Goal: Information Seeking & Learning: Find specific page/section

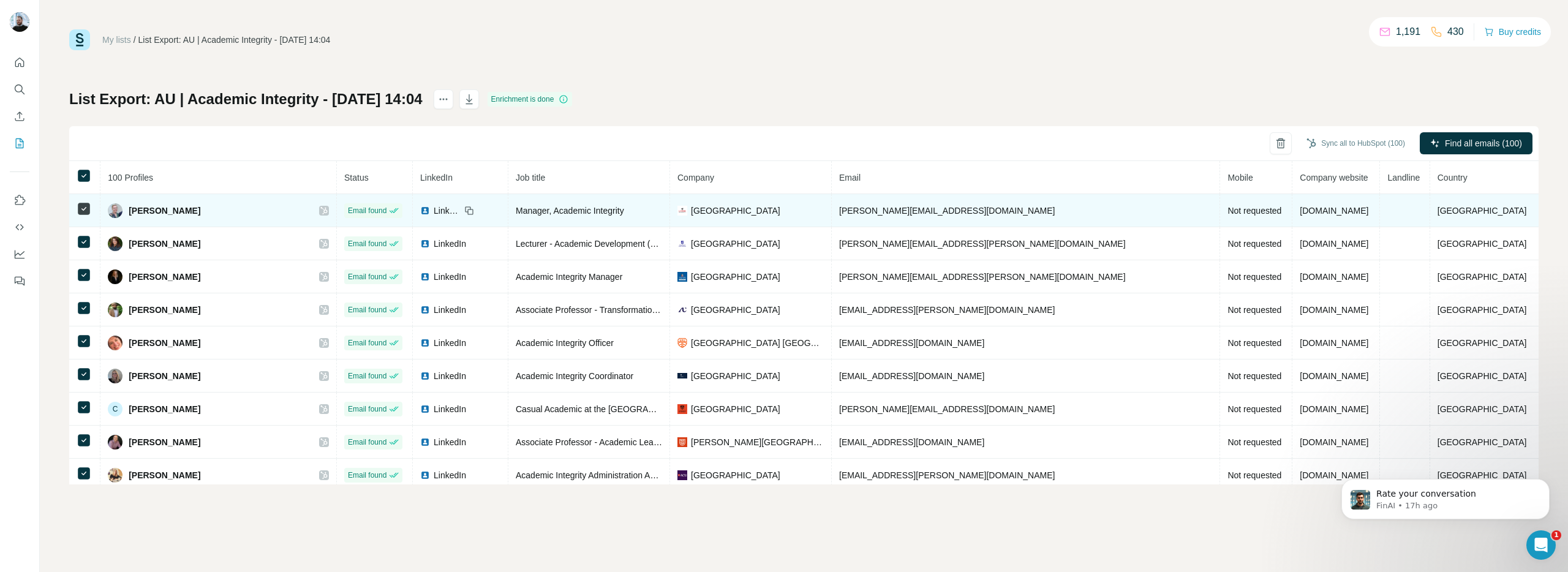
click at [1220, 215] on td "Not requested" at bounding box center [1256, 210] width 72 height 33
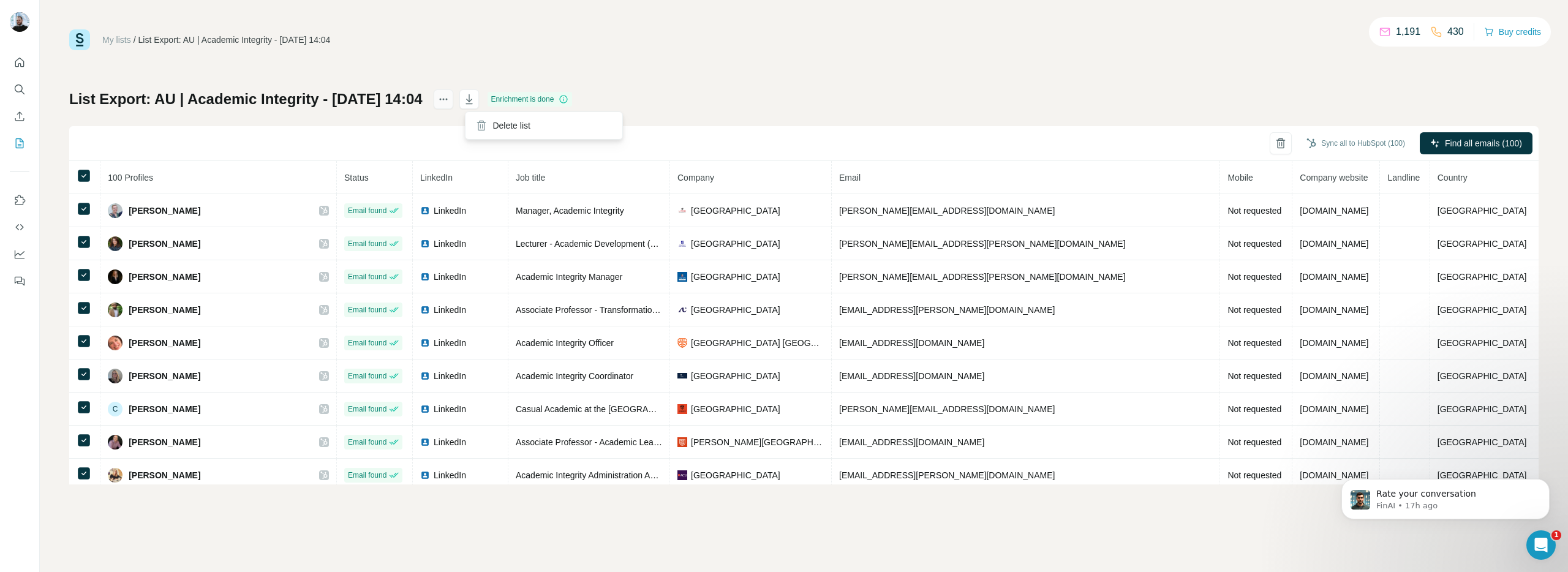
click at [449, 103] on icon "actions" at bounding box center [443, 99] width 12 height 12
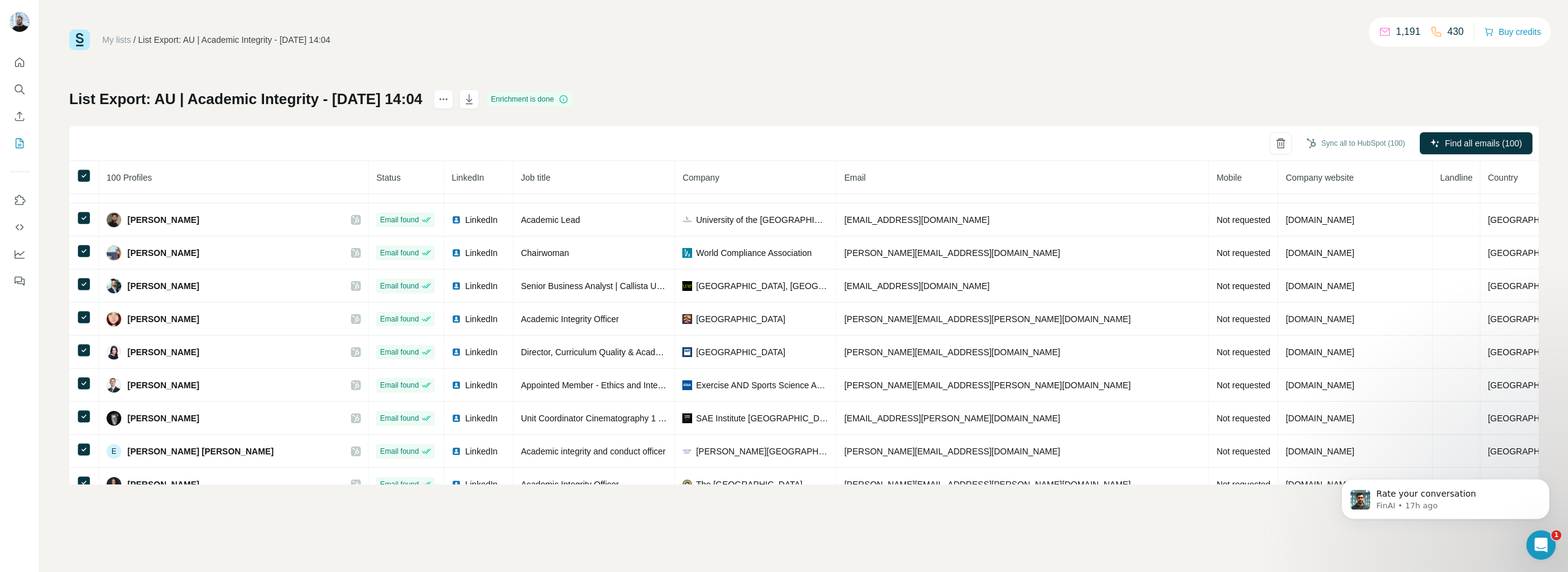
scroll to position [2453, 0]
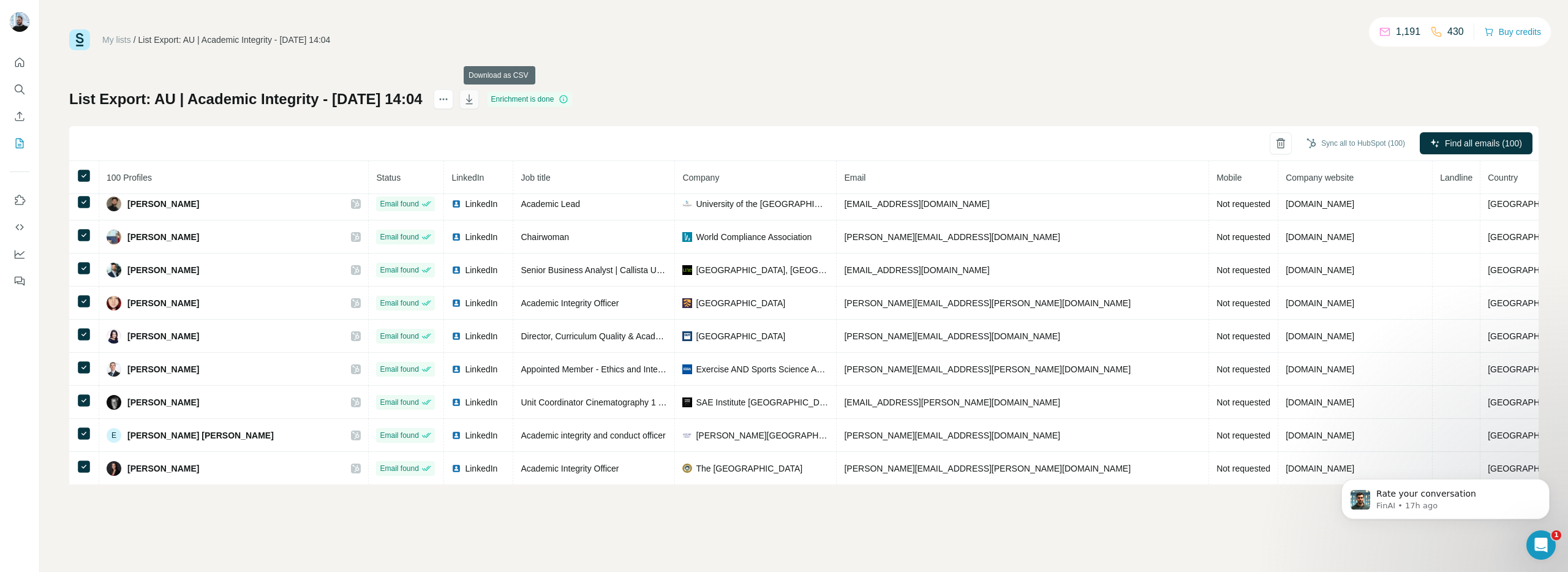
click at [475, 101] on icon "button" at bounding box center [468, 99] width 12 height 12
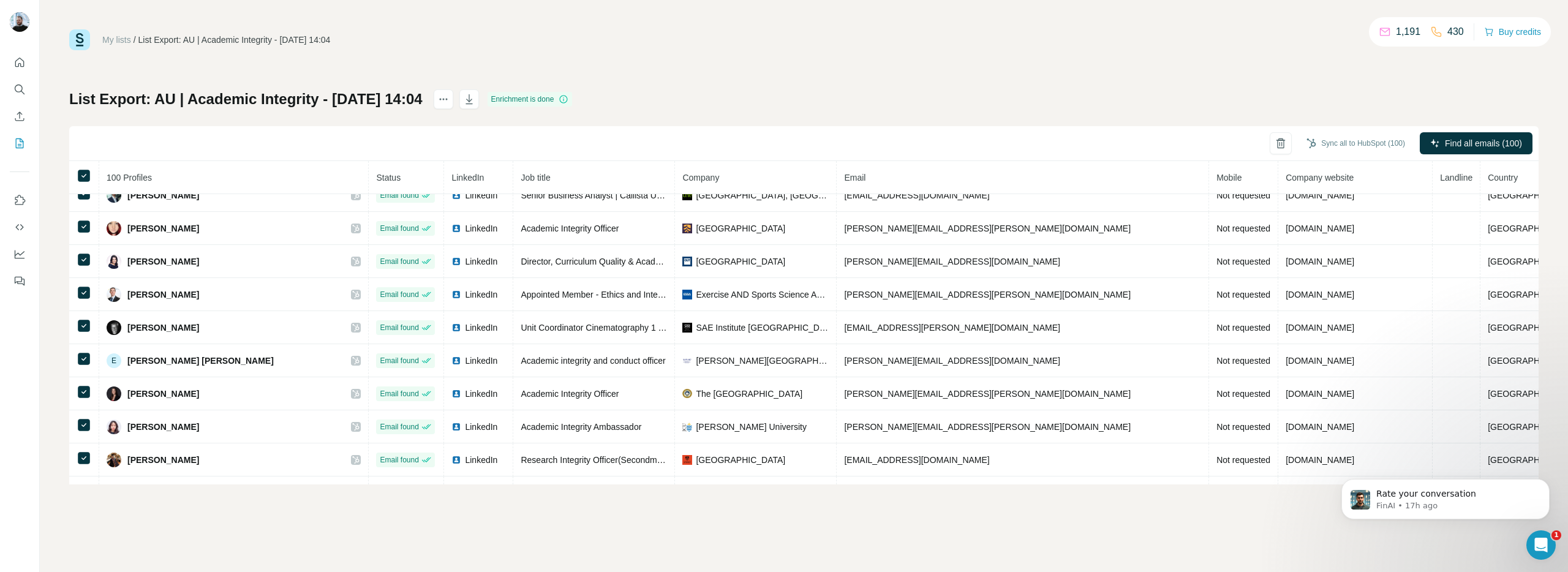
scroll to position [2686, 0]
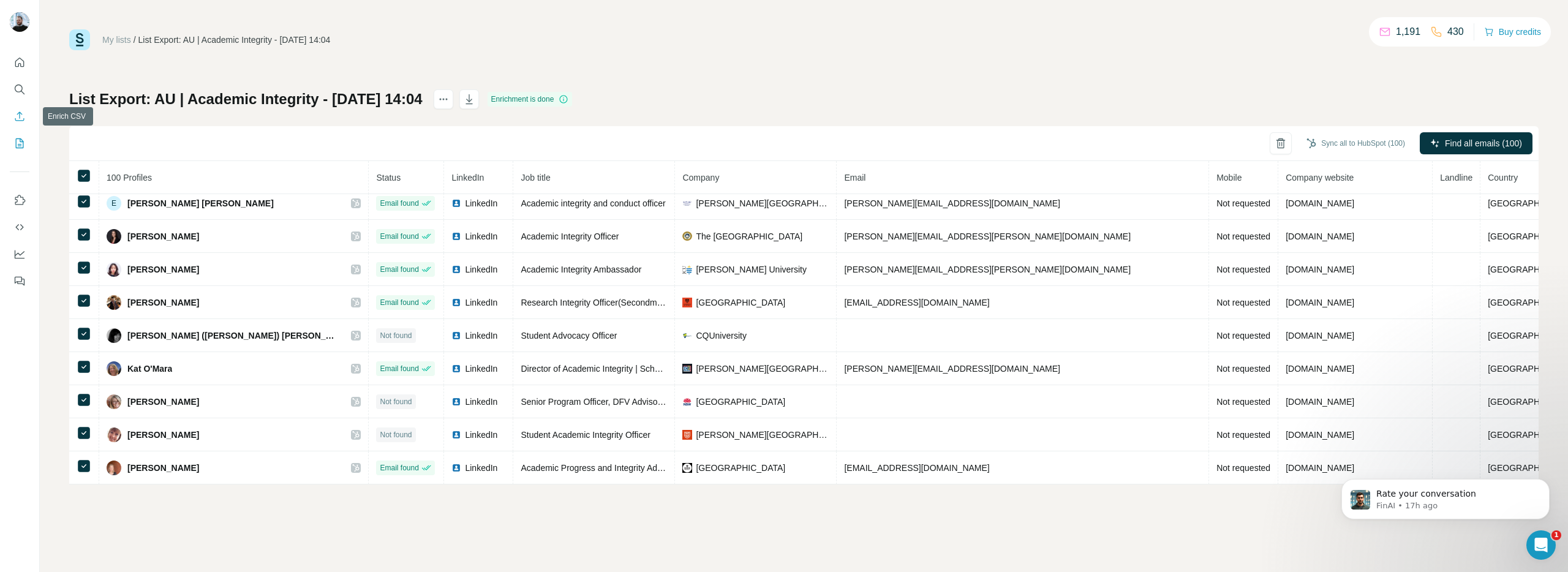
click at [19, 120] on icon "Enrich CSV" at bounding box center [20, 116] width 9 height 9
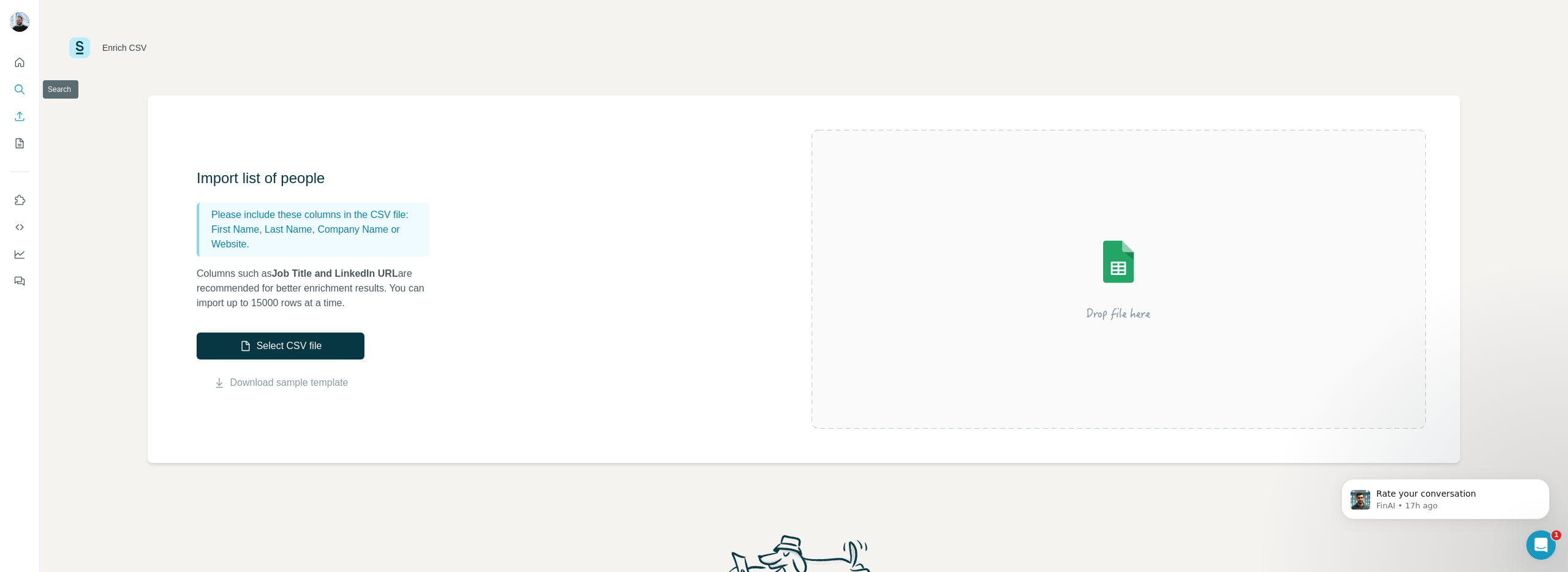
click at [18, 97] on button "Search" at bounding box center [20, 89] width 20 height 22
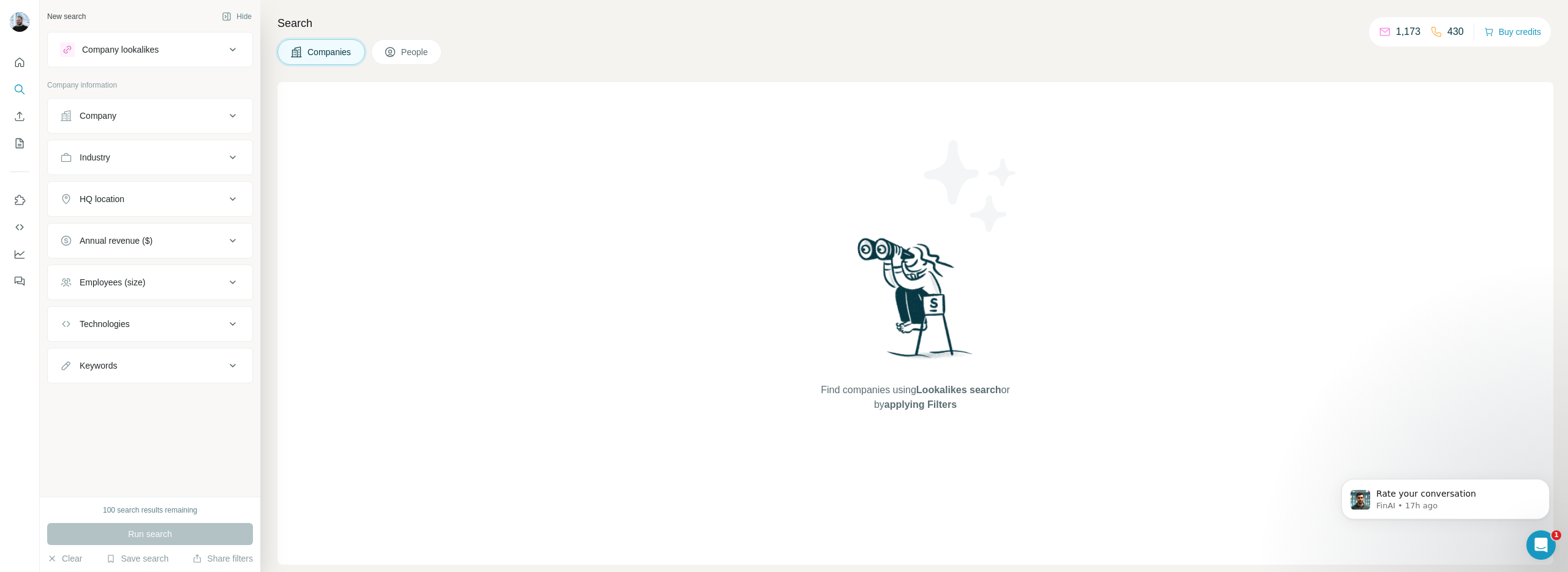
click at [406, 58] on button "People" at bounding box center [406, 52] width 71 height 25
click at [190, 113] on div "Job title" at bounding box center [143, 115] width 165 height 12
click at [172, 139] on input "text" at bounding box center [138, 146] width 155 height 22
type input "**********"
click at [167, 380] on div "Industry" at bounding box center [143, 385] width 165 height 12
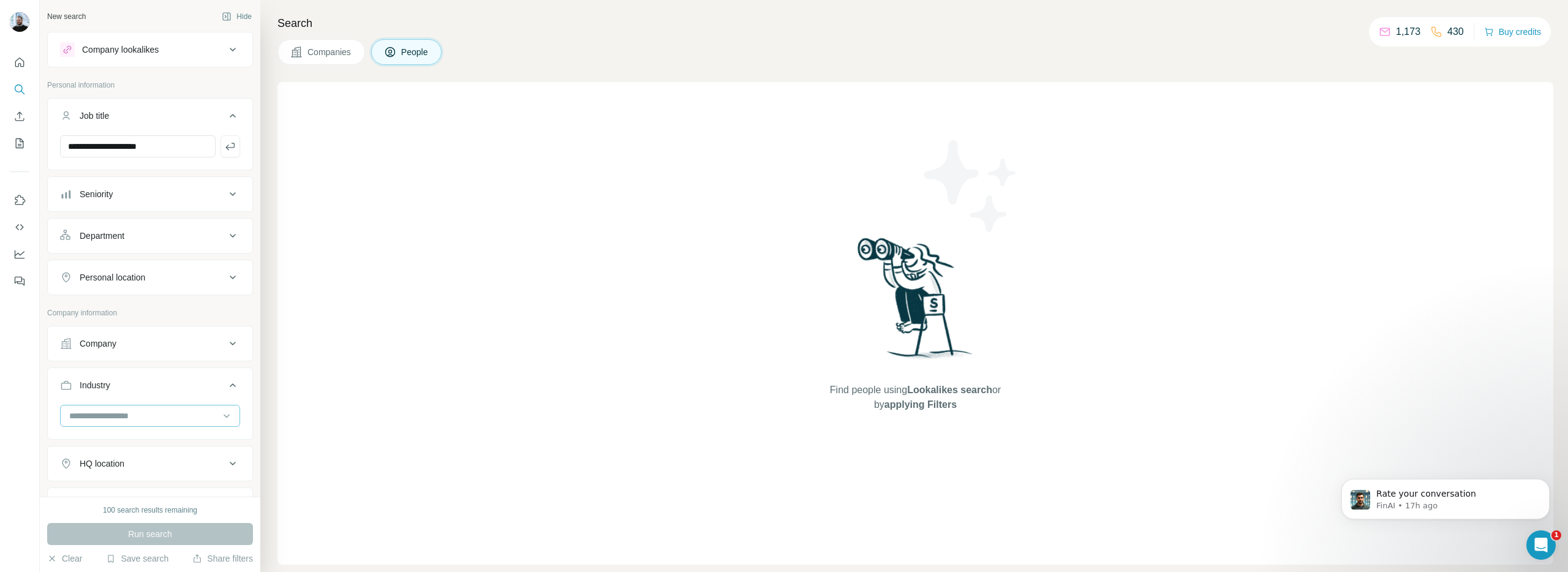
click at [153, 412] on input at bounding box center [143, 415] width 151 height 13
type input "******"
click at [156, 444] on div "Higher Education" at bounding box center [150, 443] width 159 height 12
click at [164, 278] on div "Personal location" at bounding box center [143, 277] width 165 height 12
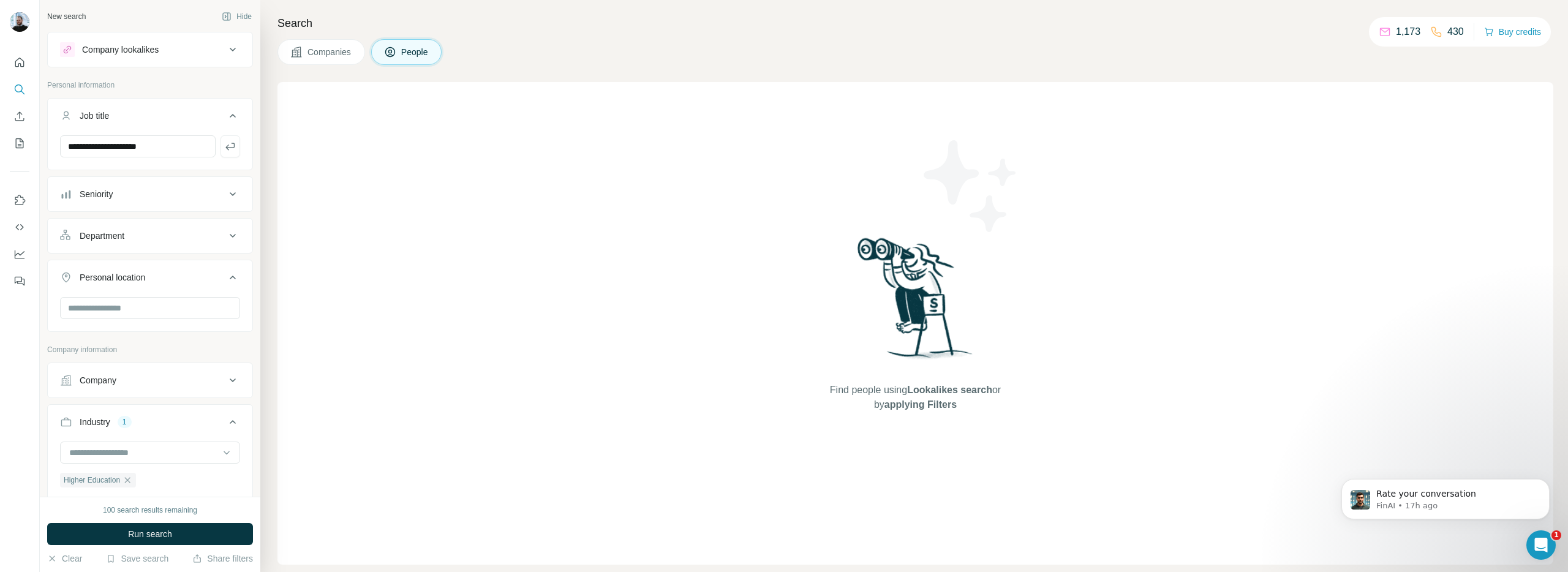
click at [164, 278] on div "Personal location" at bounding box center [143, 277] width 165 height 12
click at [160, 338] on div "Company" at bounding box center [143, 343] width 165 height 12
click at [145, 393] on input "text" at bounding box center [150, 397] width 180 height 22
type input "**********"
click at [232, 342] on icon at bounding box center [232, 343] width 6 height 4
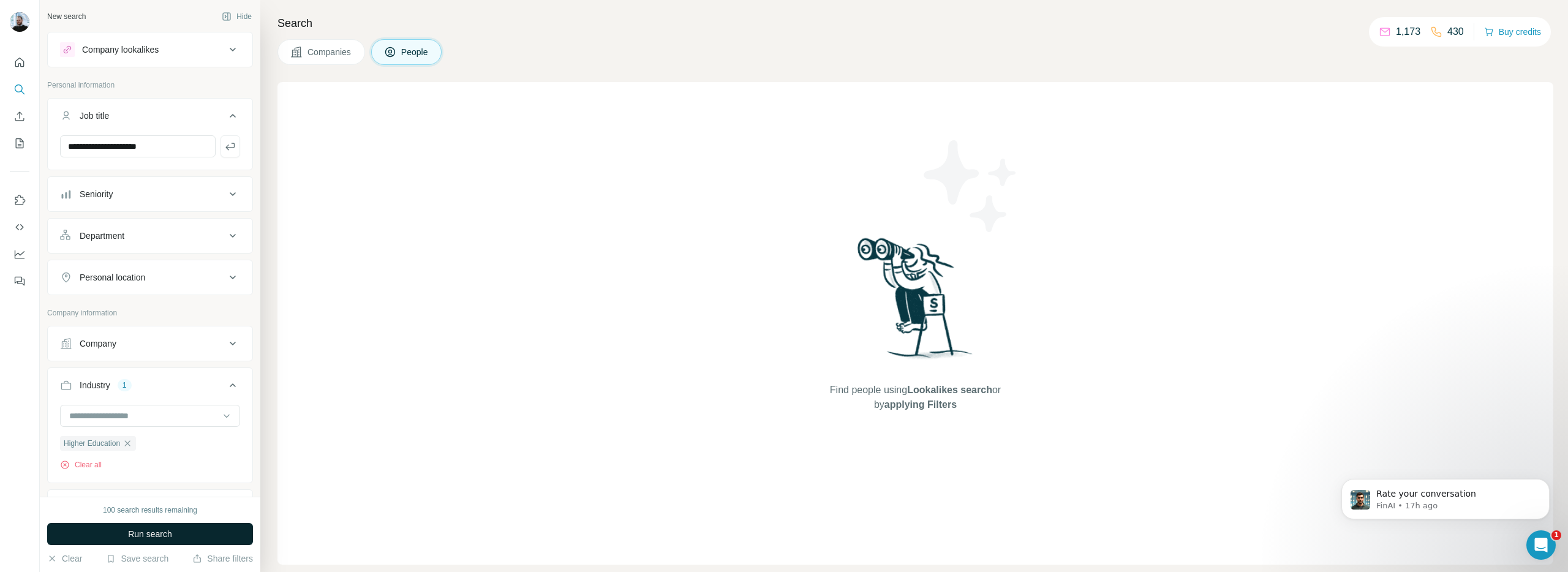
click at [165, 536] on span "Run search" at bounding box center [150, 533] width 44 height 12
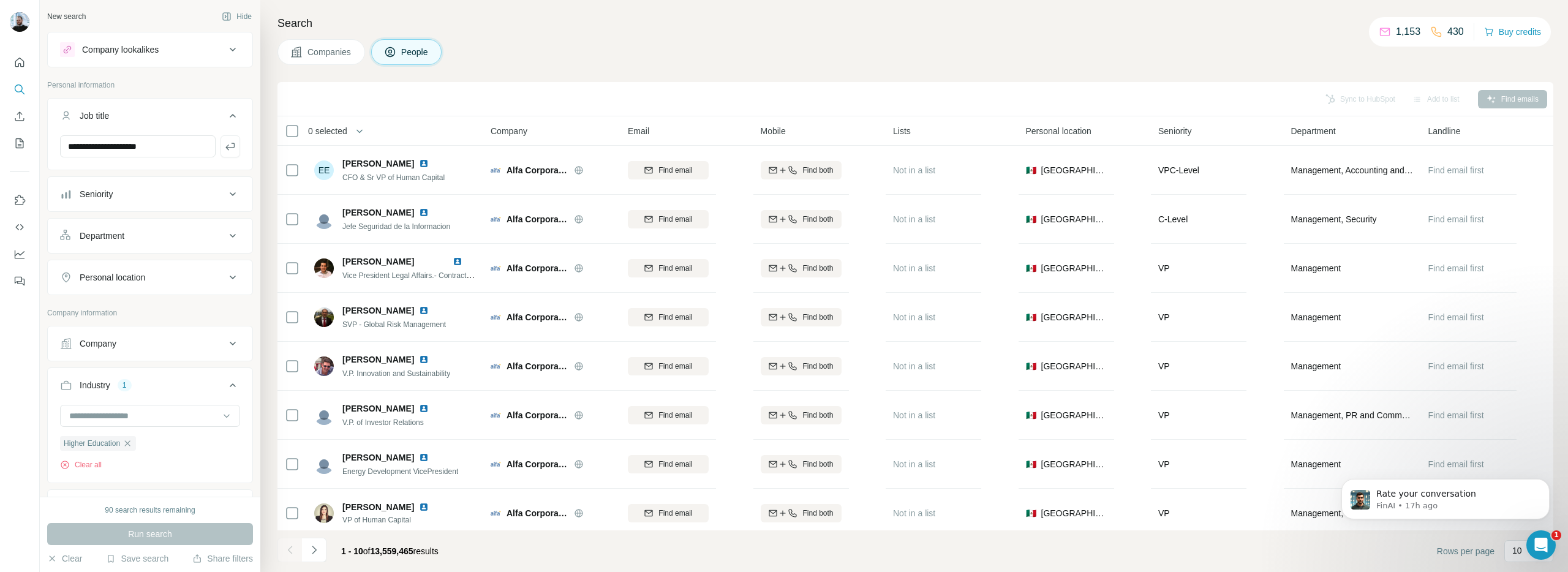
click at [166, 270] on button "Personal location" at bounding box center [150, 278] width 205 height 30
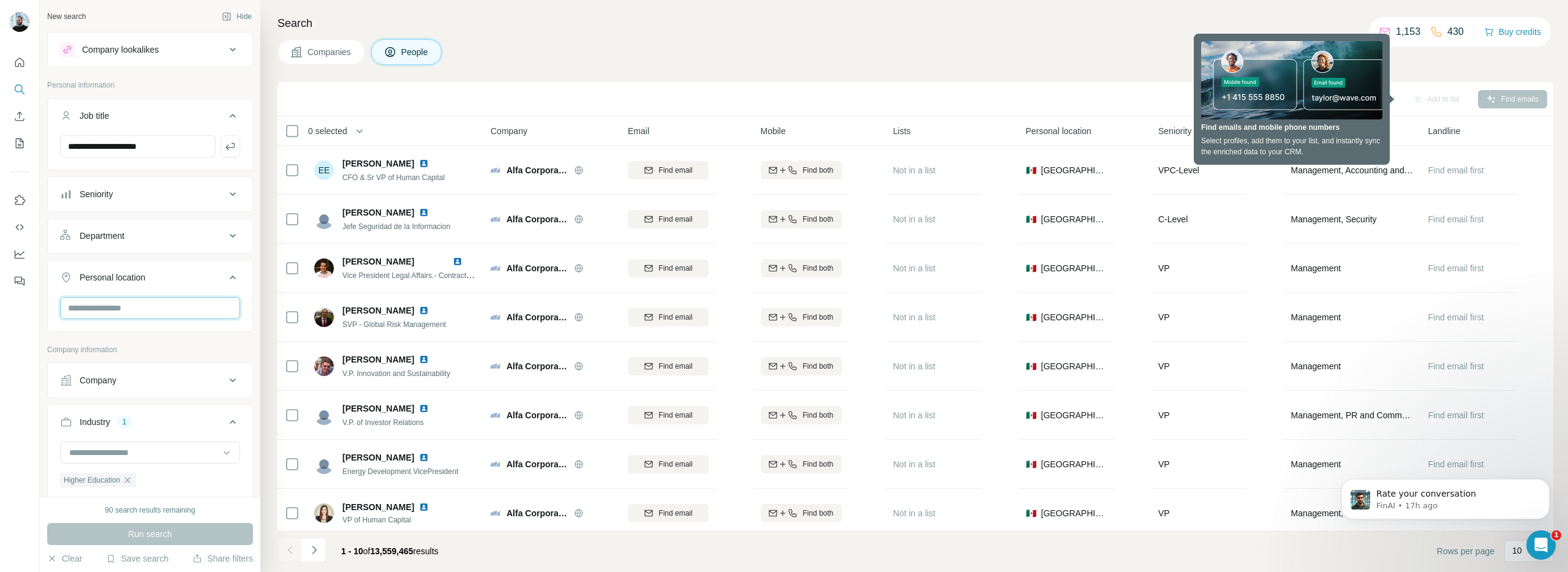
click at [154, 302] on input "text" at bounding box center [150, 308] width 180 height 22
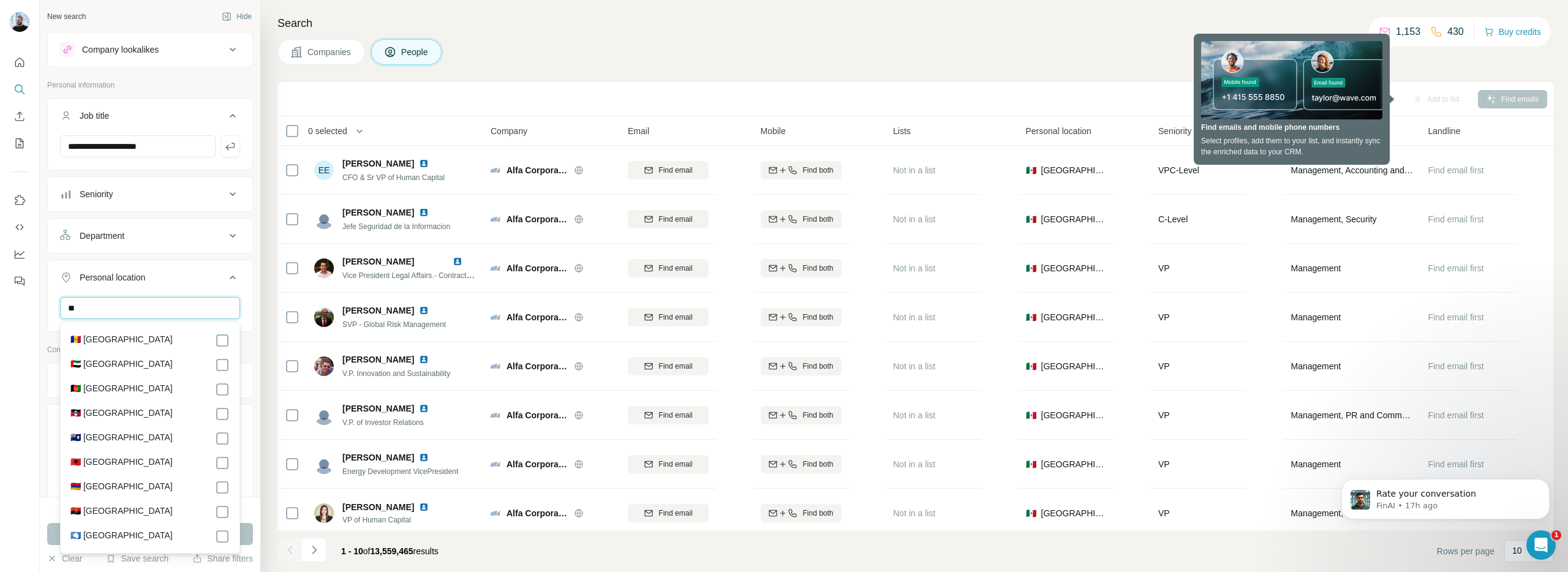
type input "*"
click at [29, 374] on div at bounding box center [20, 286] width 40 height 572
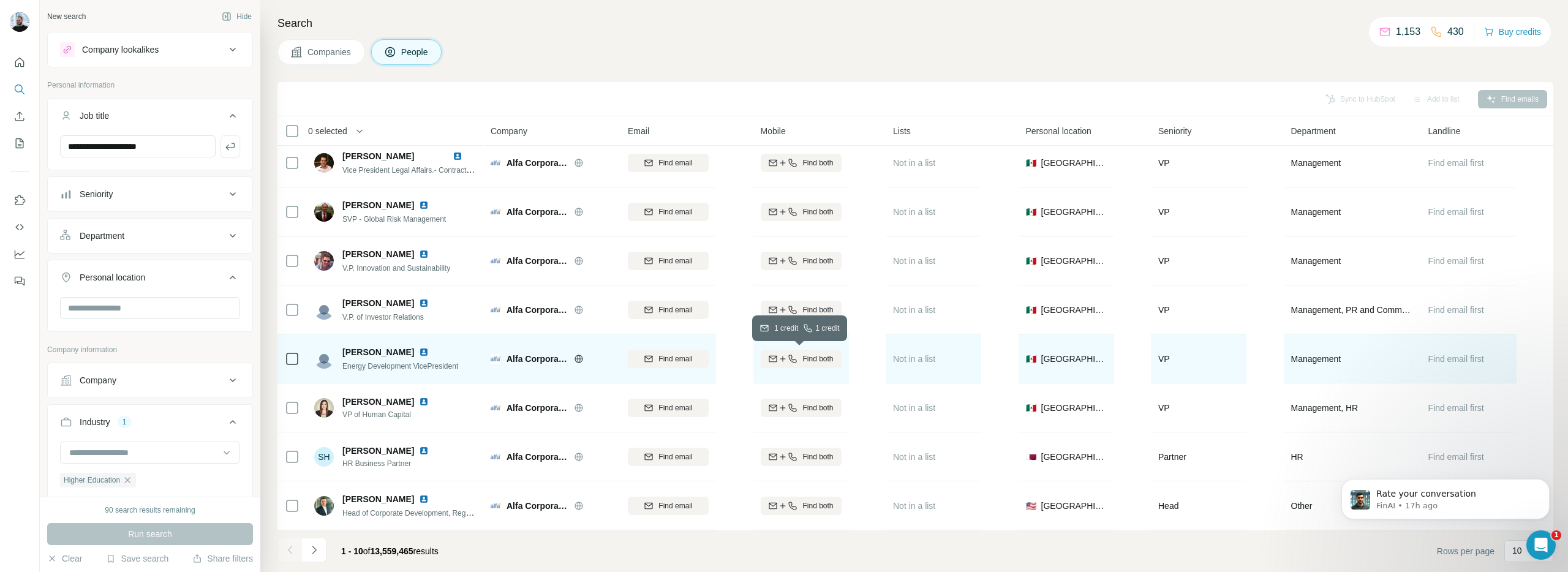
scroll to position [0, 0]
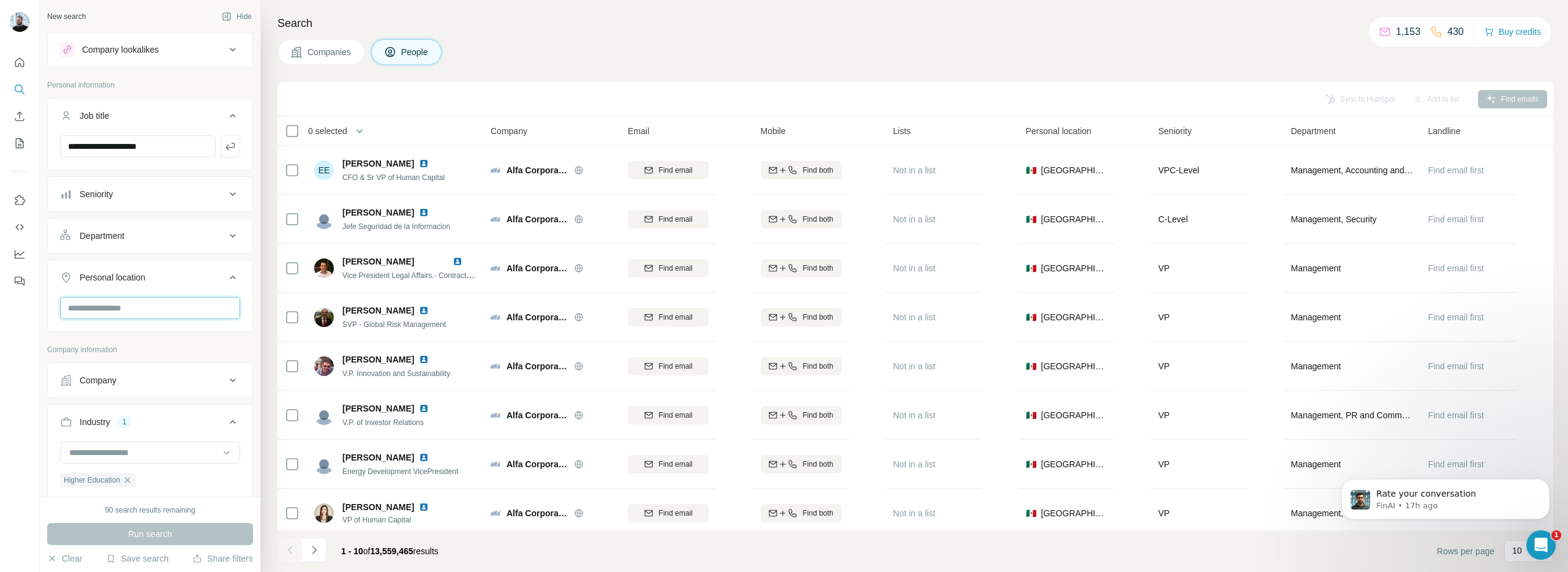
click at [172, 311] on input "text" at bounding box center [150, 308] width 180 height 22
type input "***"
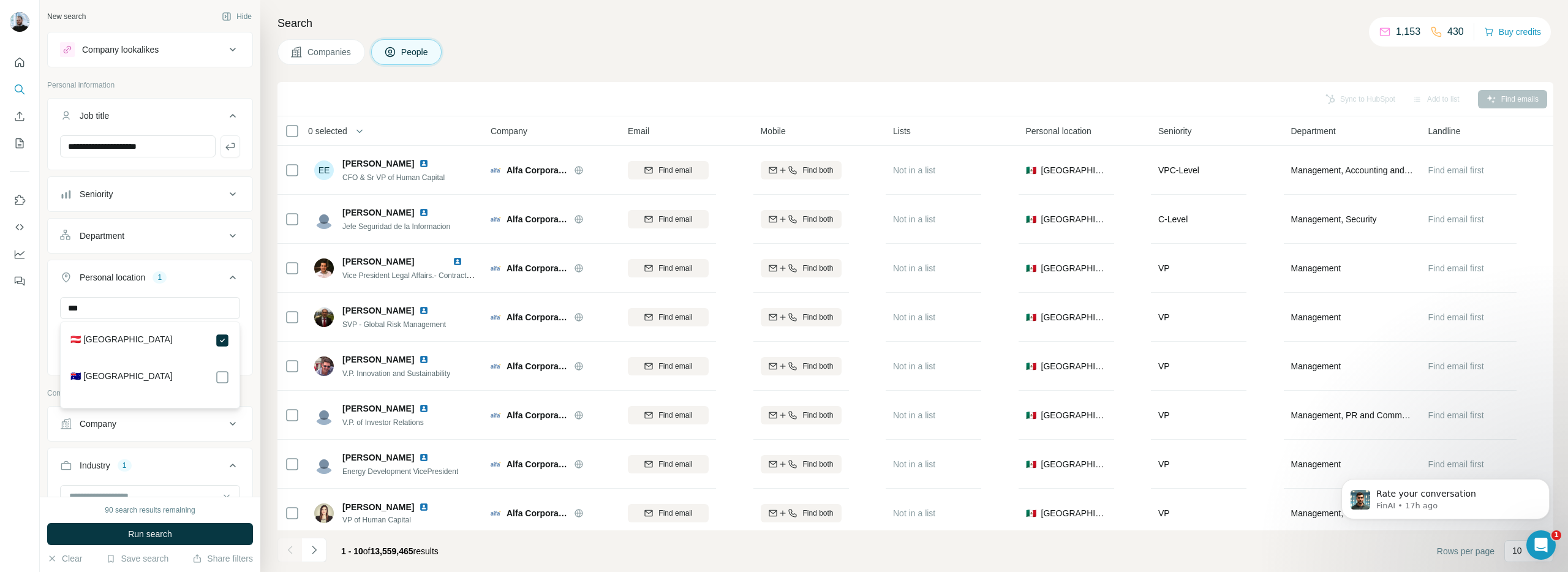
click at [213, 280] on div "Personal location 1" at bounding box center [143, 277] width 165 height 12
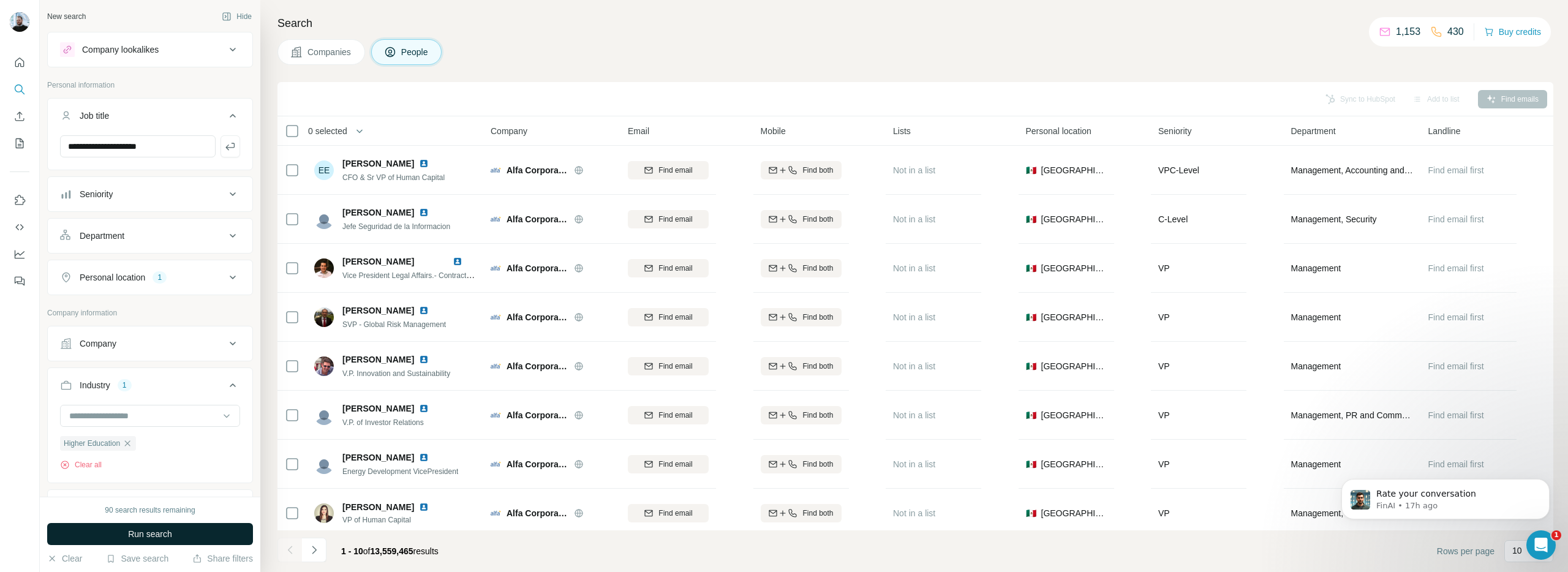
click at [152, 528] on span "Run search" at bounding box center [150, 533] width 44 height 12
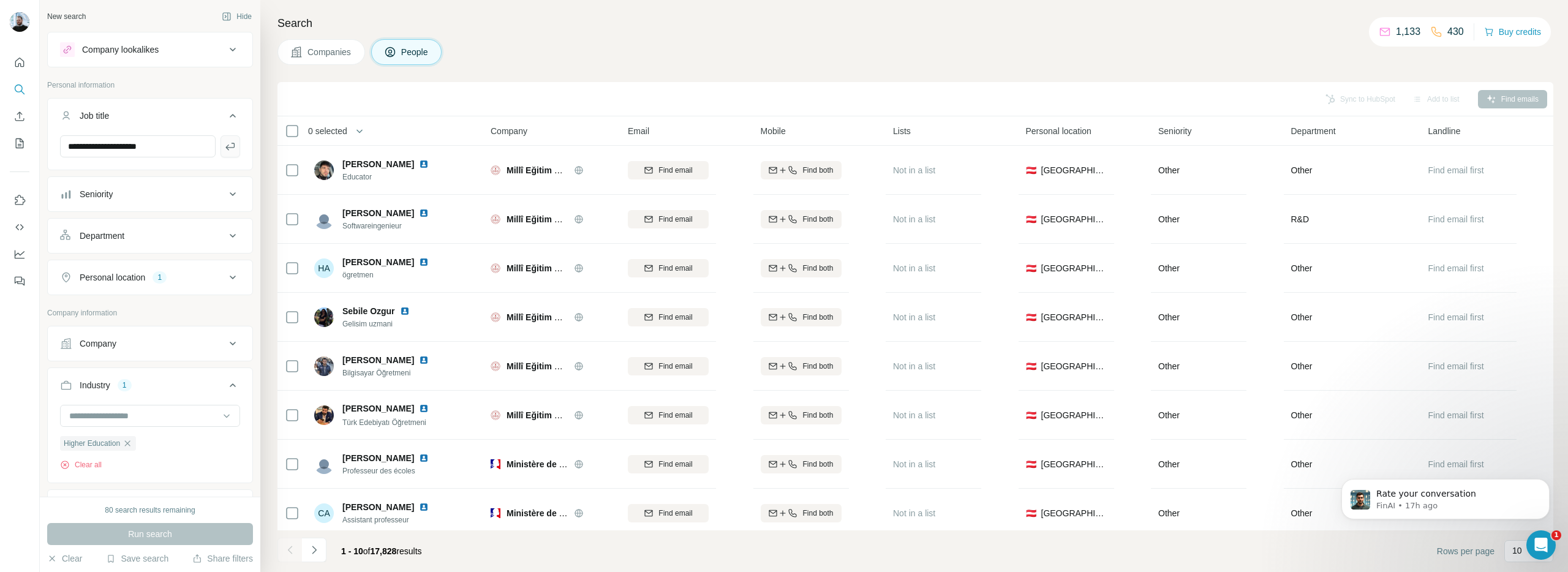
click at [224, 151] on icon "button" at bounding box center [230, 146] width 12 height 12
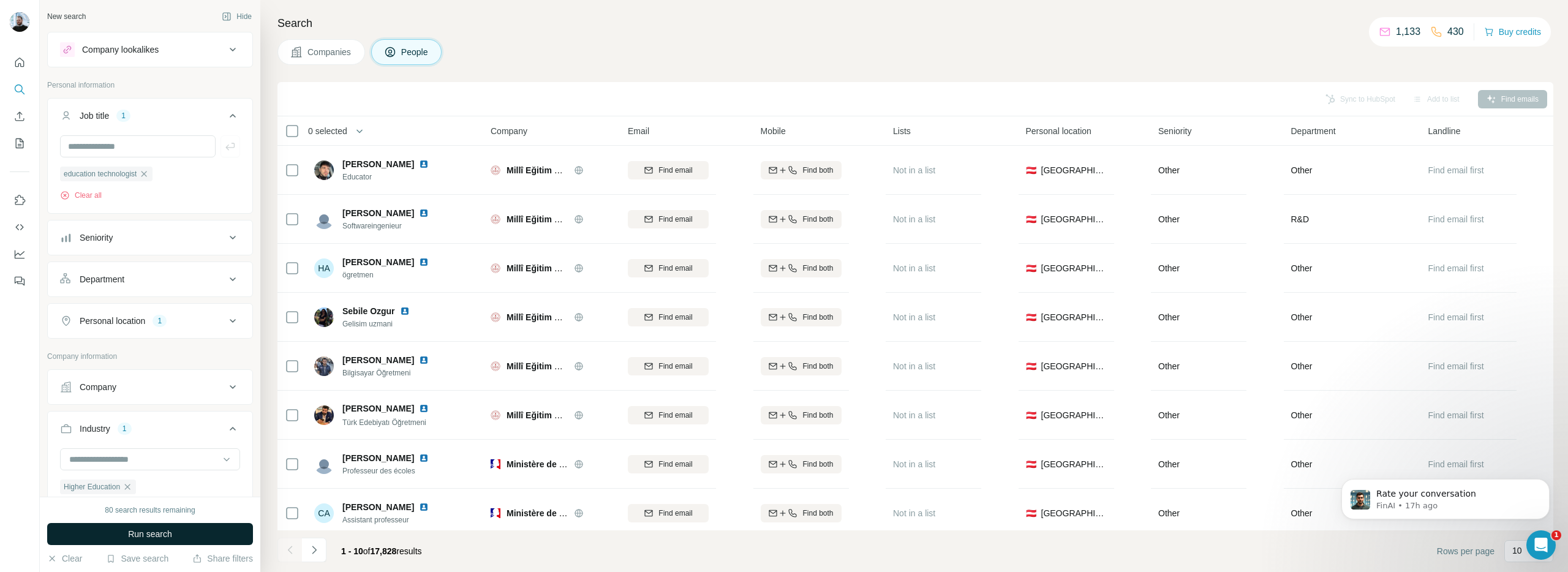
click at [159, 530] on span "Run search" at bounding box center [150, 533] width 44 height 12
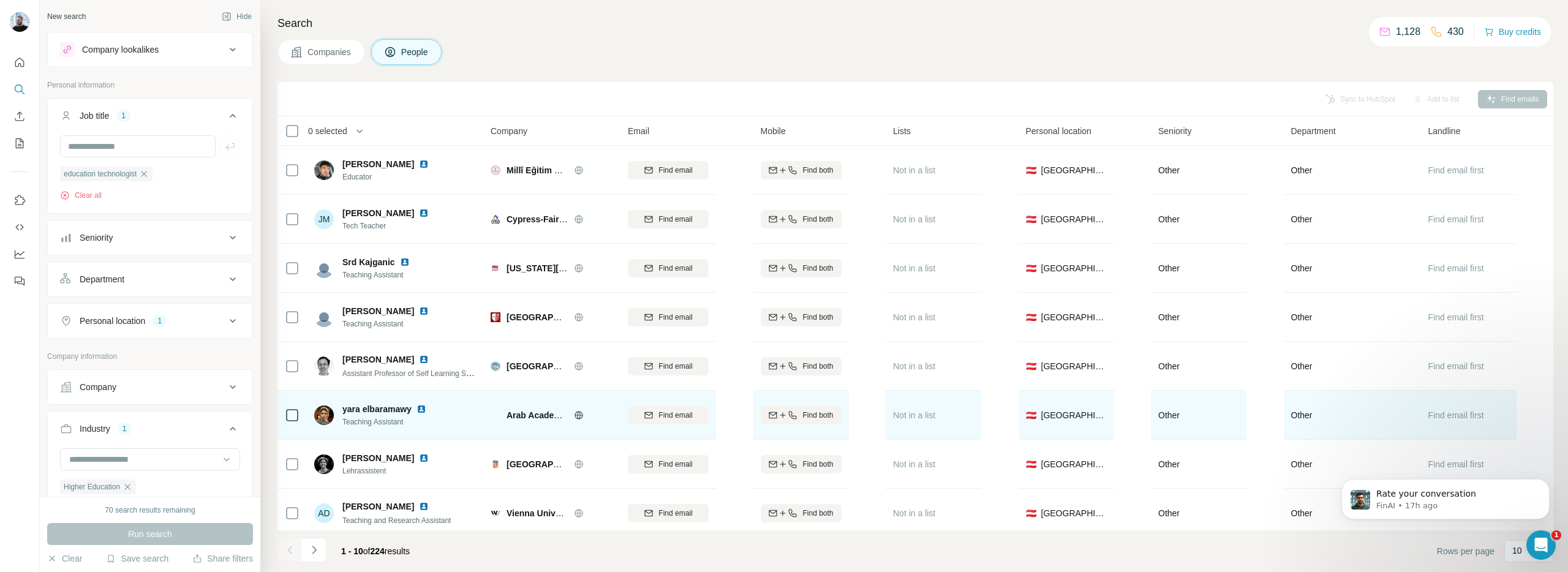
scroll to position [105, 0]
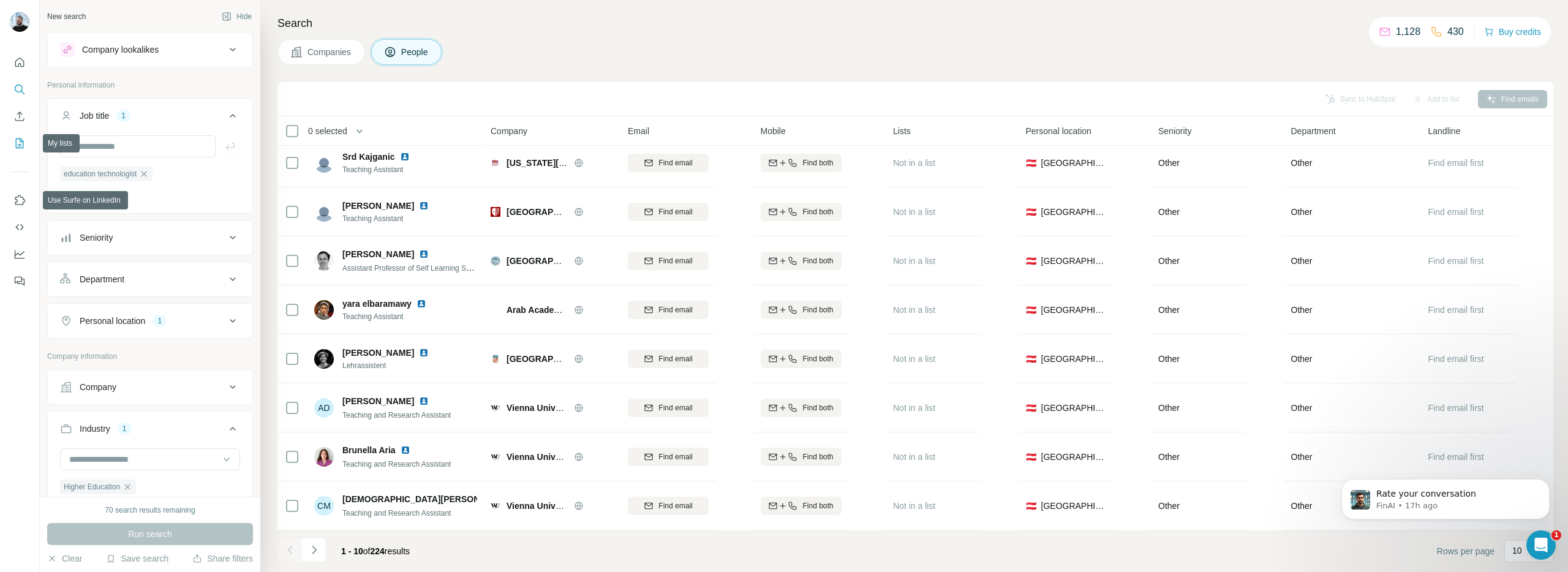
click at [23, 142] on icon "My lists" at bounding box center [20, 143] width 8 height 10
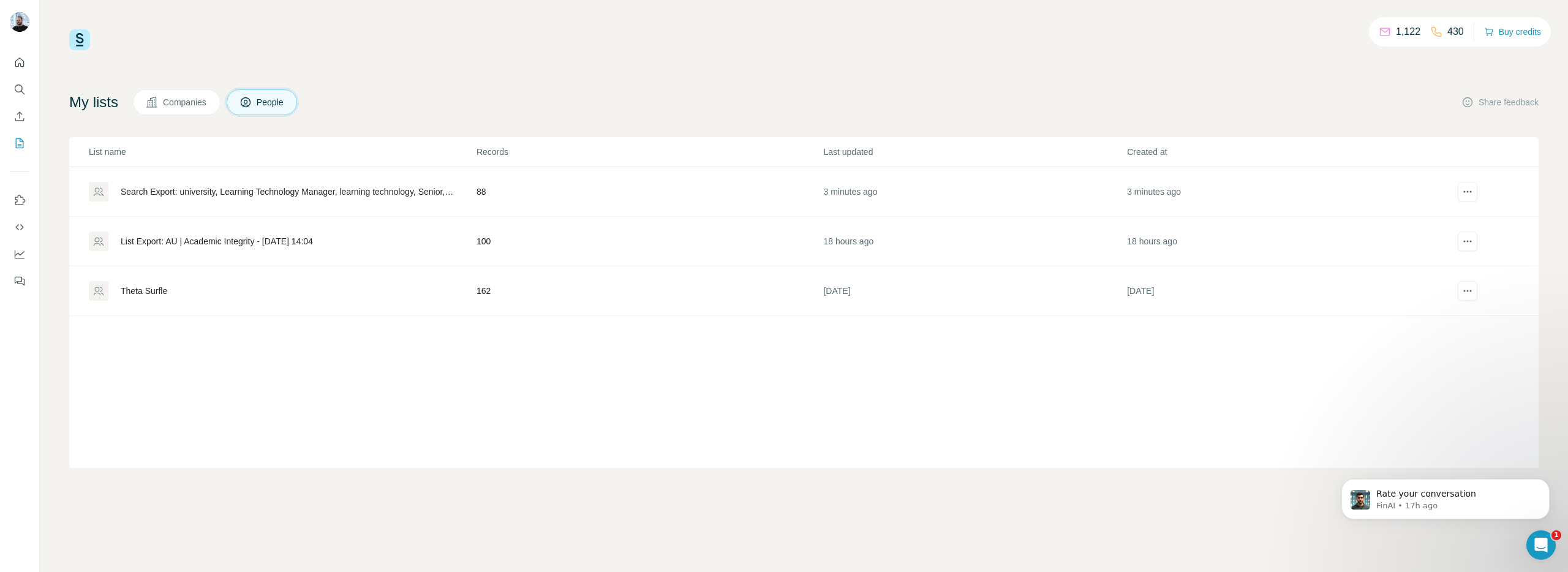
click at [237, 195] on div "Search Export: university, Learning Technology Manager, learning technology, Se…" at bounding box center [288, 191] width 335 height 12
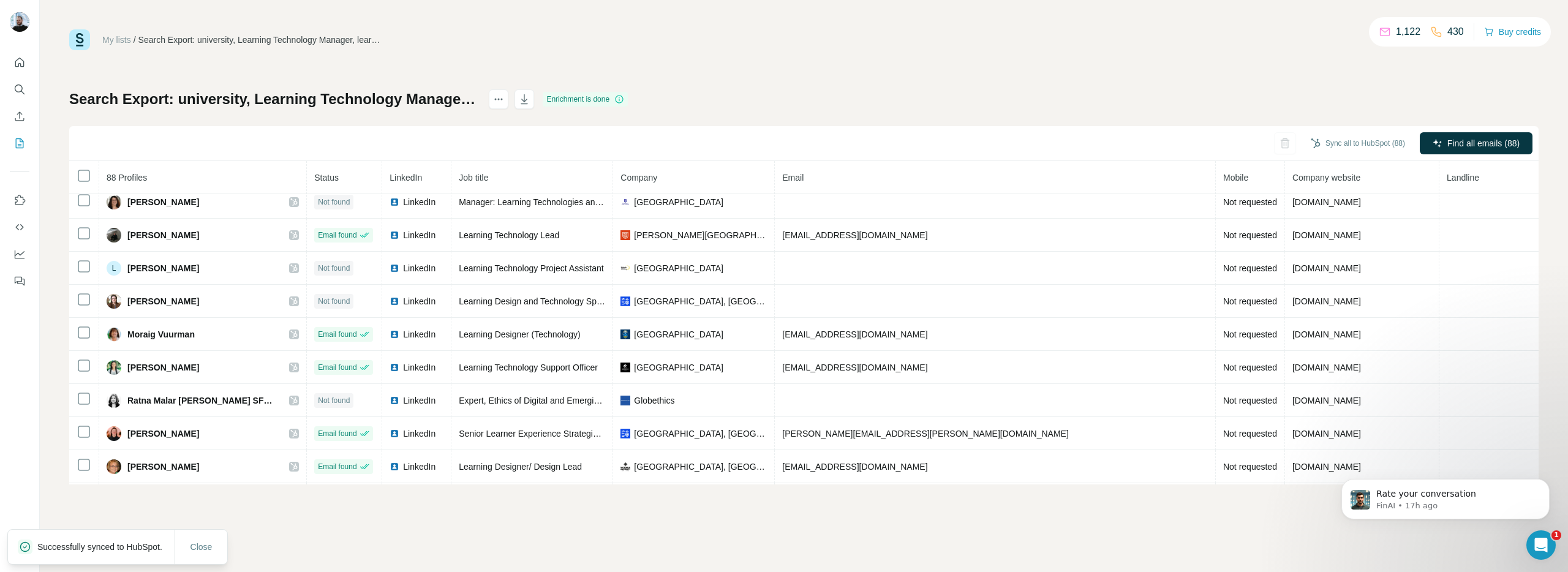
scroll to position [2619, 0]
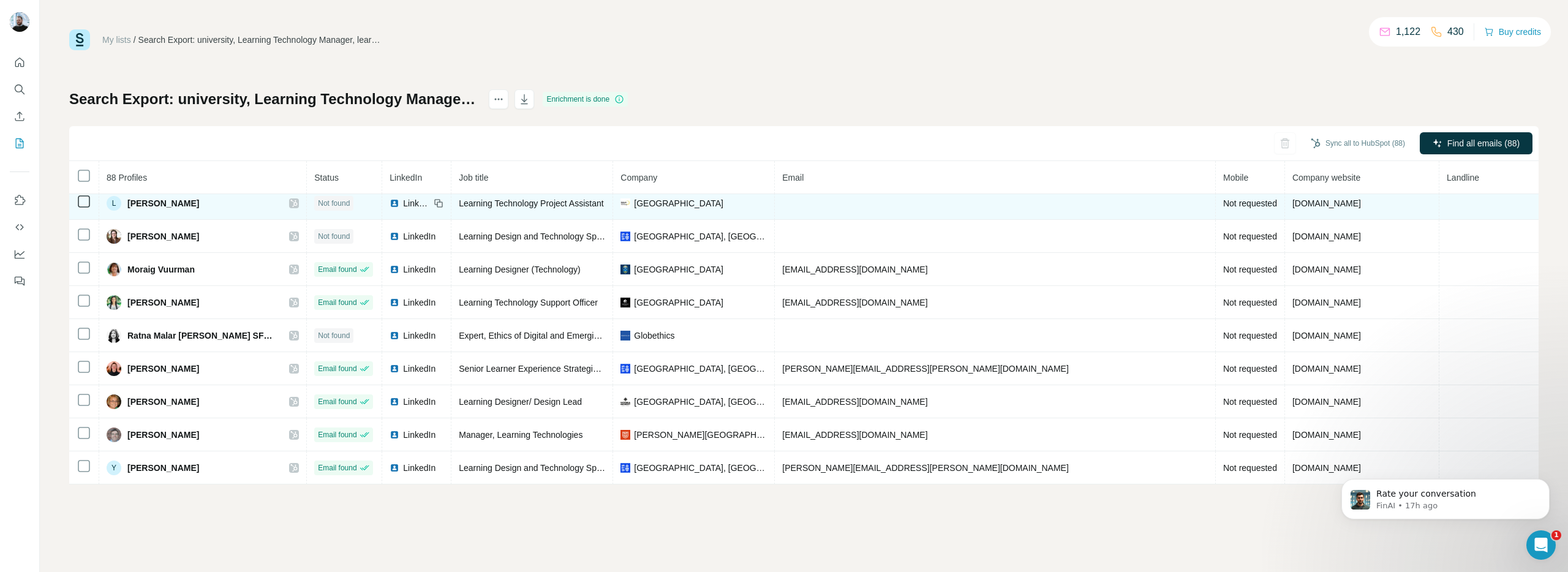
click at [1223, 201] on span "Not requested" at bounding box center [1250, 203] width 54 height 10
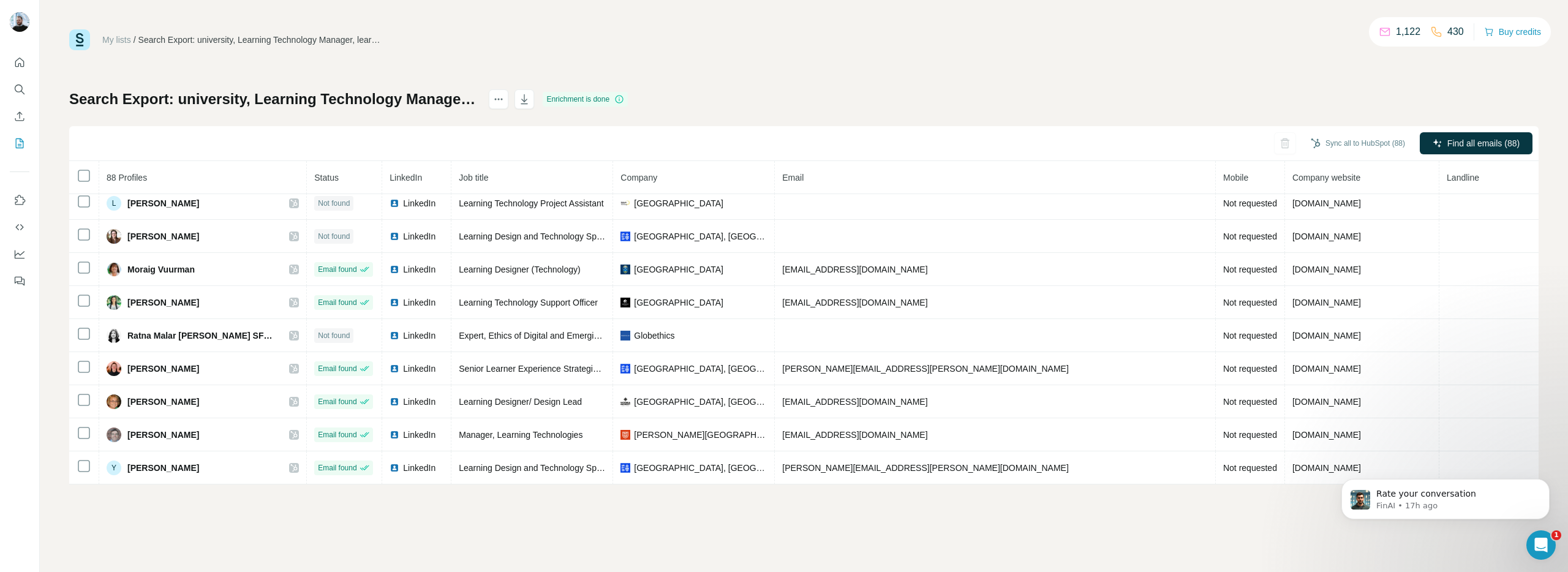
click at [1223, 181] on span "Mobile" at bounding box center [1236, 178] width 25 height 10
click at [1403, 501] on p "FinAI • 17h ago" at bounding box center [1455, 506] width 158 height 11
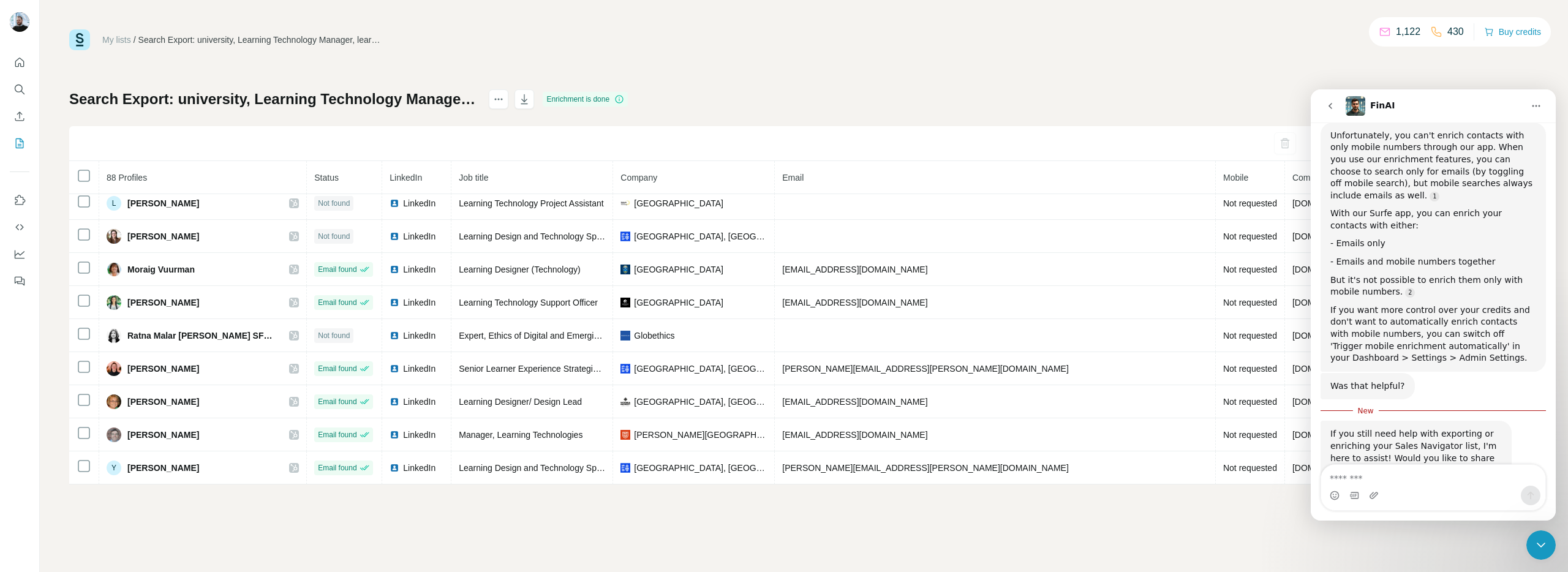
scroll to position [926, 0]
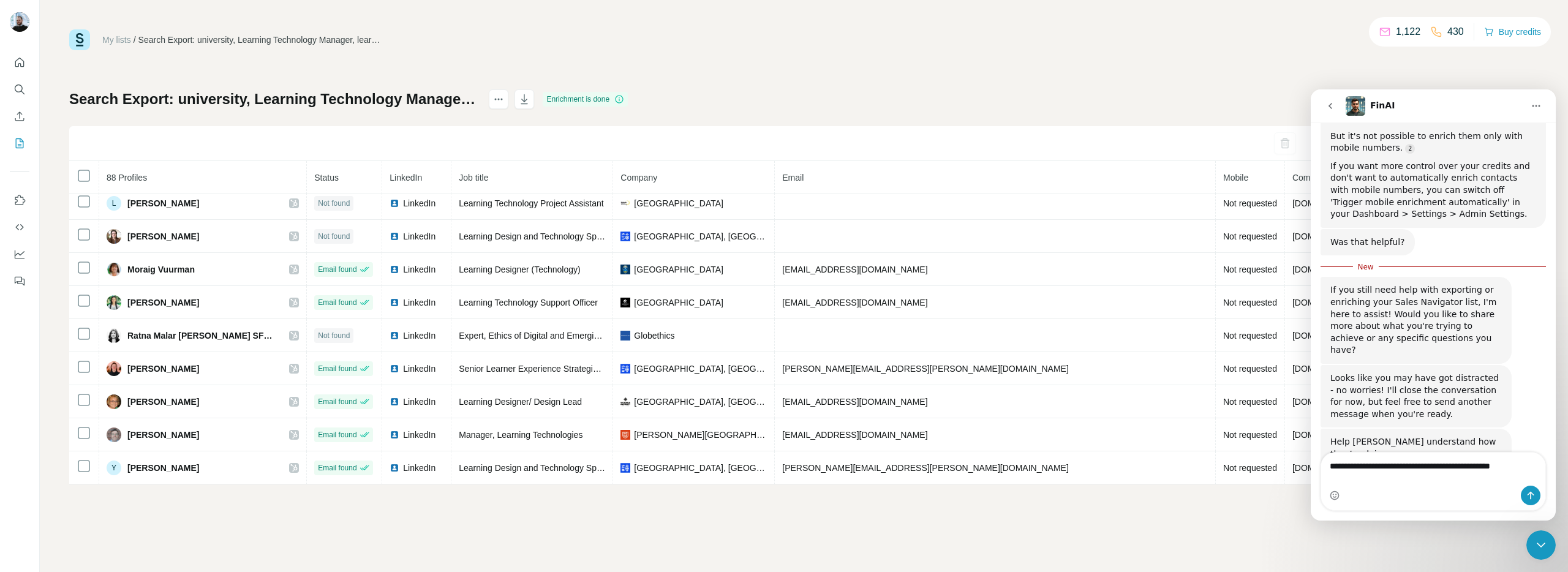
type textarea "**********"
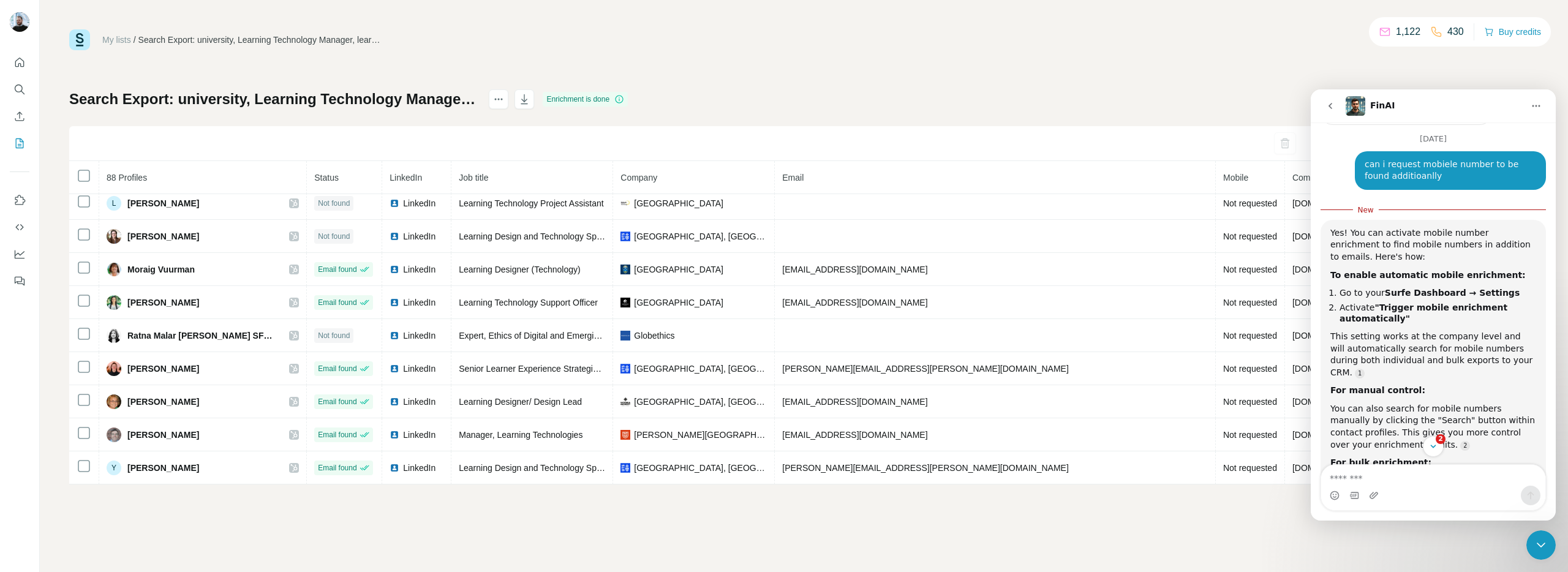
scroll to position [1317, 0]
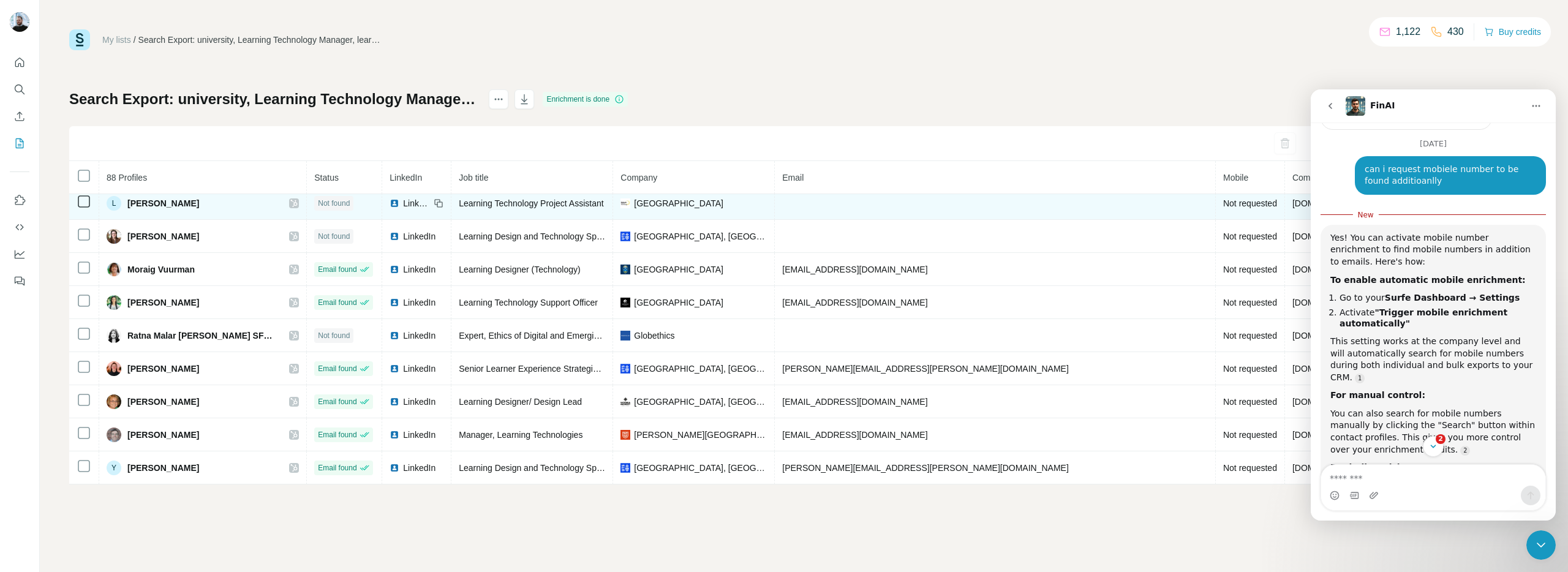
click at [162, 205] on span "[PERSON_NAME]" at bounding box center [162, 203] width 71 height 12
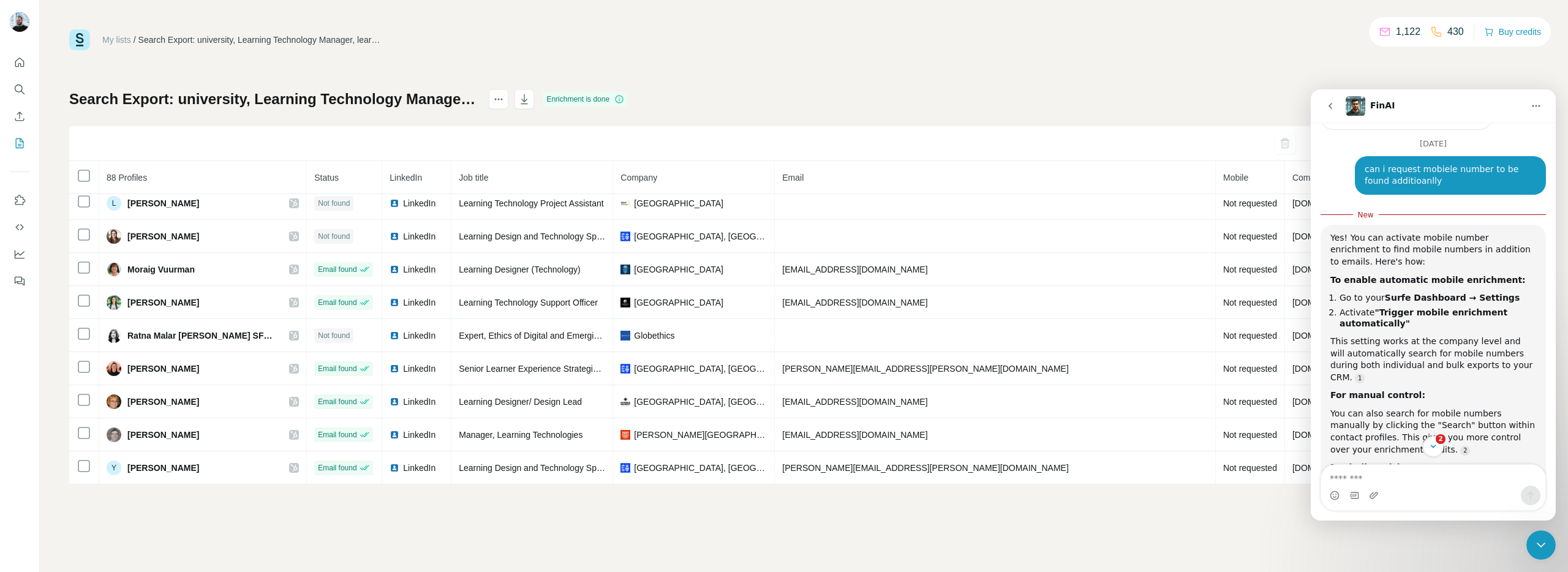
click at [1538, 551] on icon "Close Intercom Messenger" at bounding box center [1540, 544] width 15 height 15
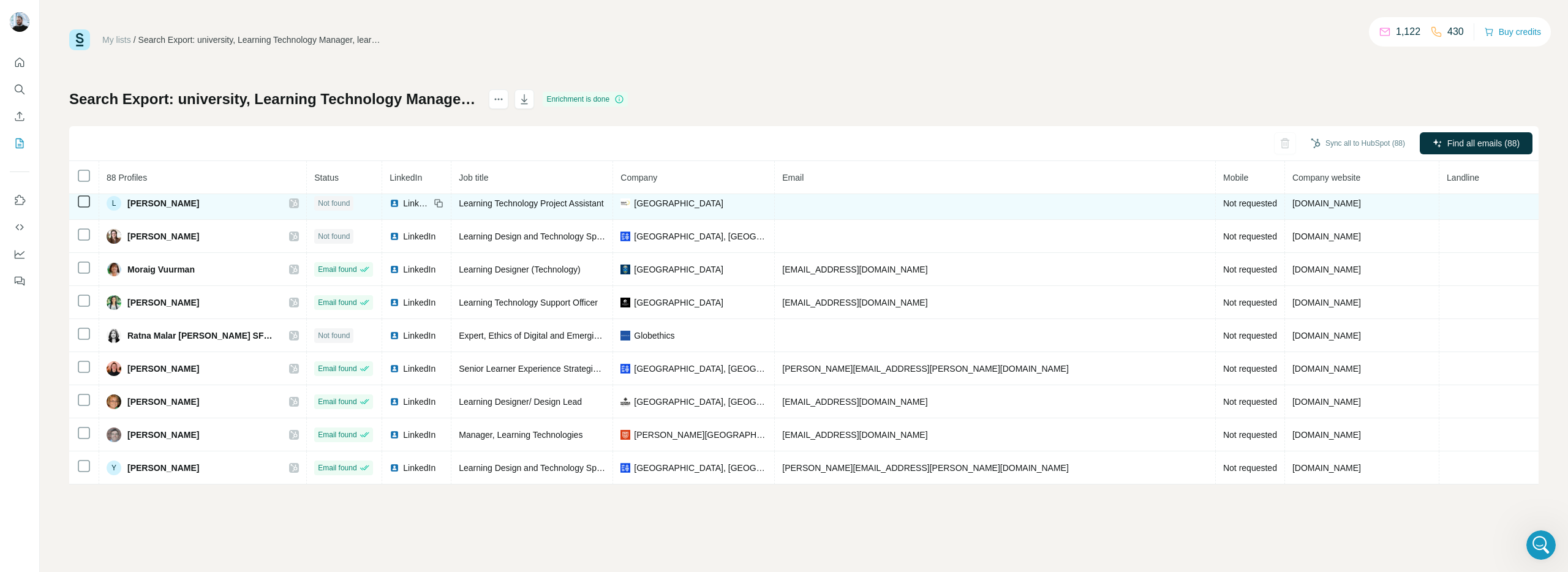
click at [171, 205] on span "[PERSON_NAME]" at bounding box center [162, 203] width 71 height 12
click at [216, 201] on div "L [PERSON_NAME]" at bounding box center [203, 203] width 192 height 15
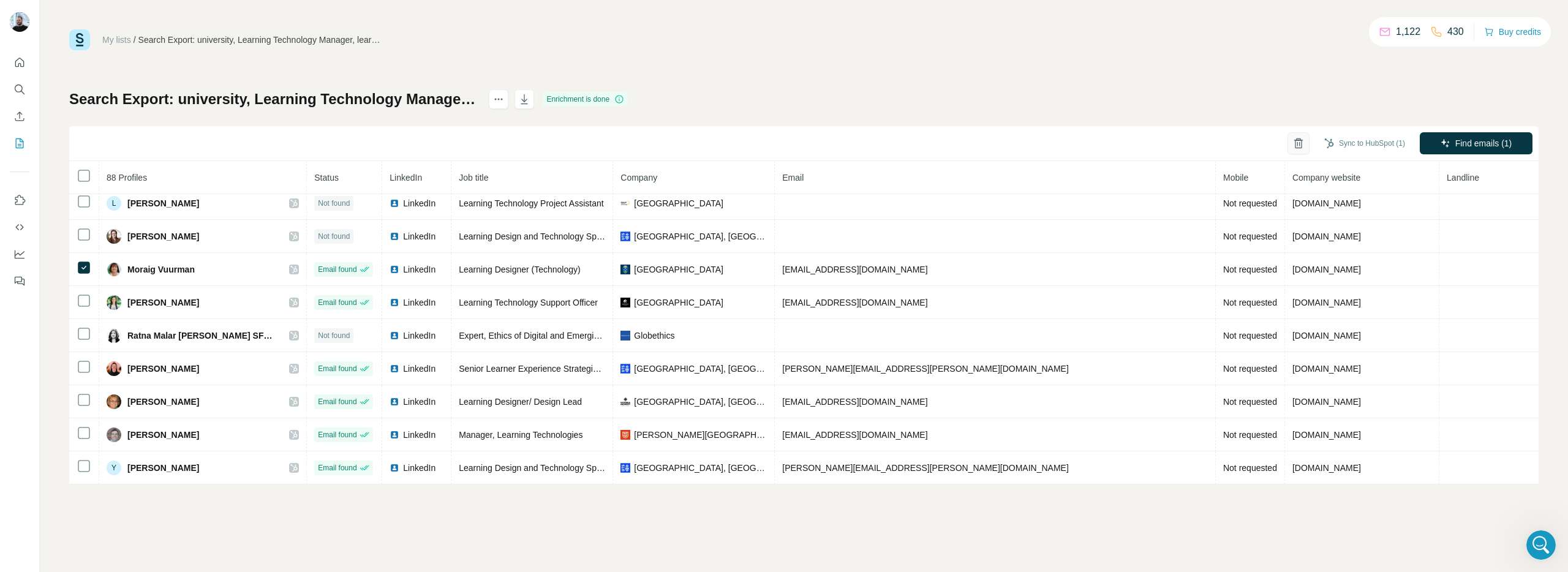
click at [1292, 145] on icon "button" at bounding box center [1297, 143] width 12 height 12
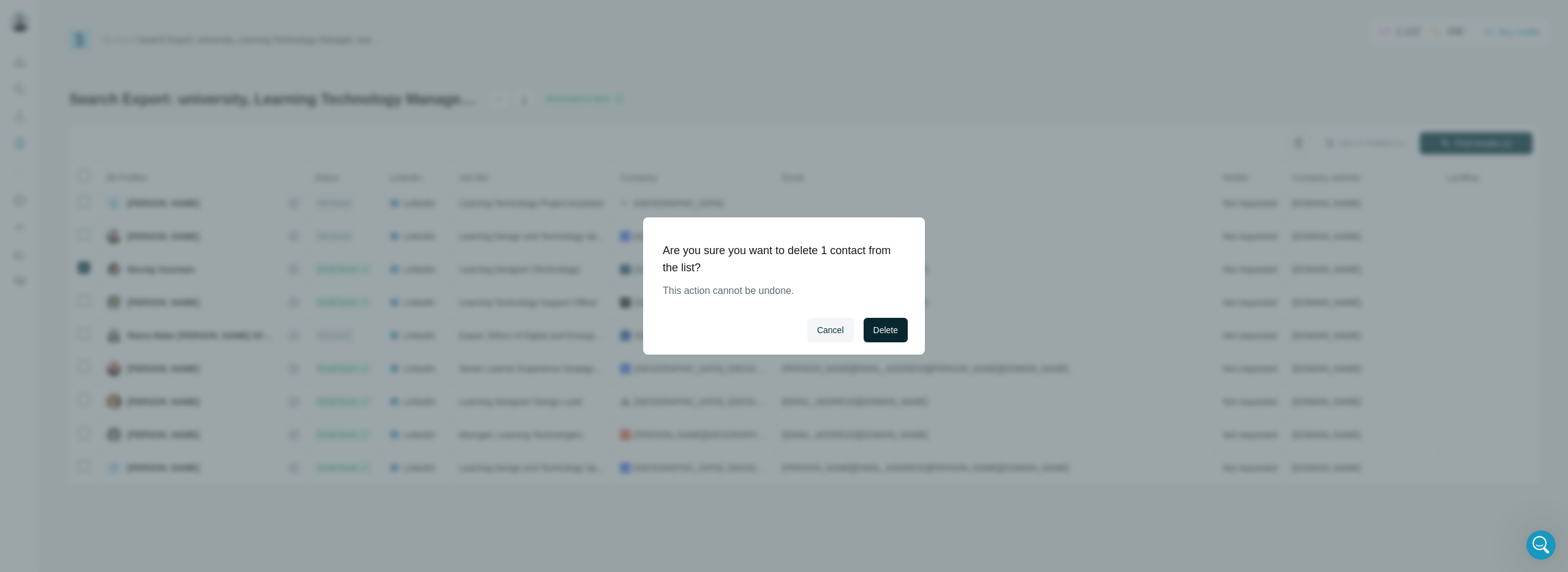
click at [882, 330] on span "Delete" at bounding box center [885, 330] width 25 height 12
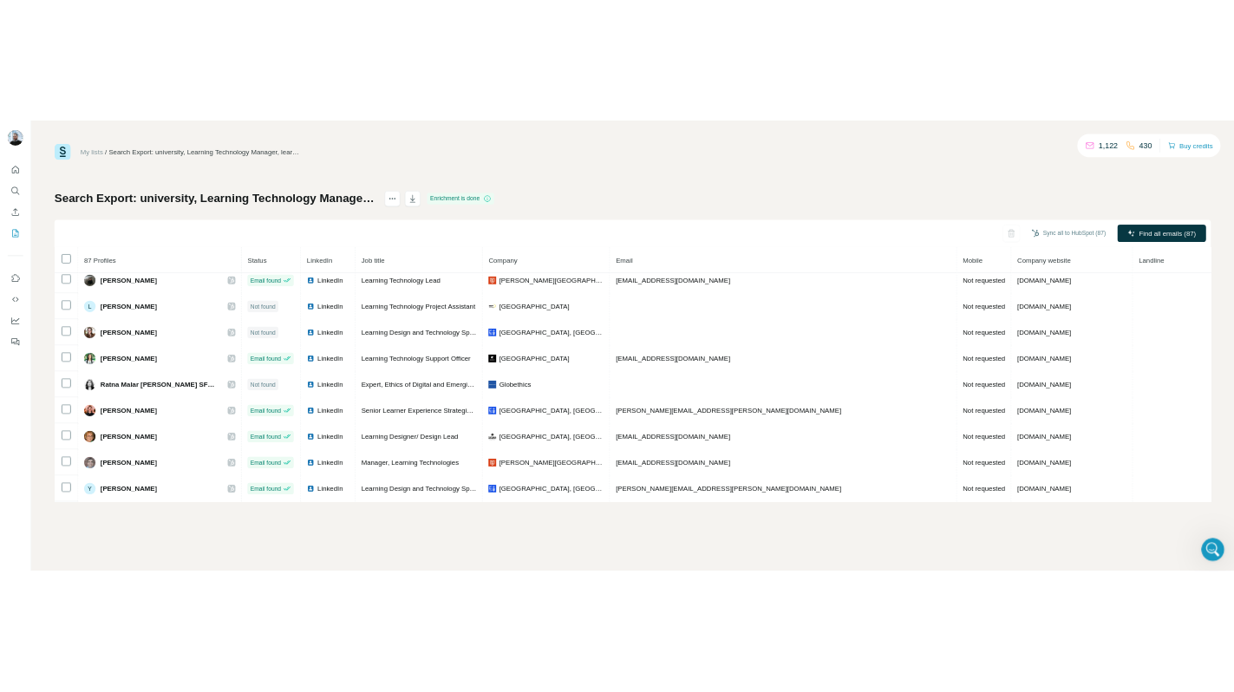
scroll to position [3662, 0]
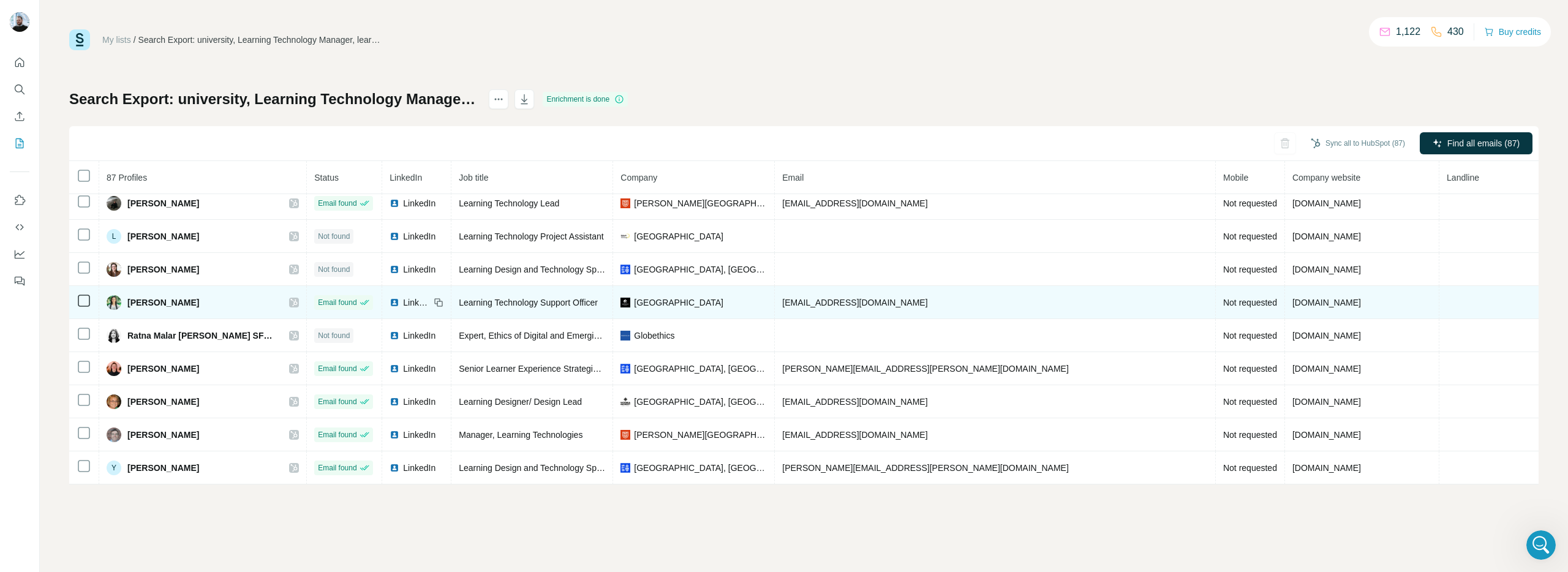
click at [430, 300] on span "LinkedIn" at bounding box center [417, 302] width 27 height 12
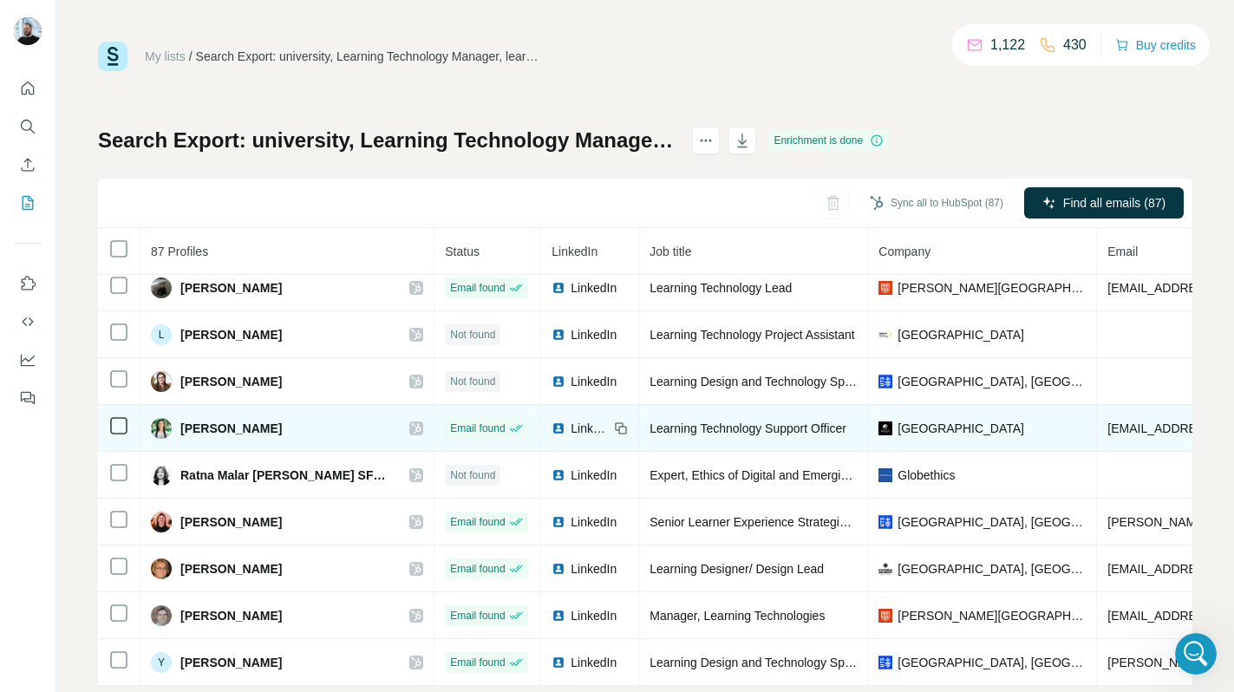
scroll to position [3, 0]
